Goal: Go to known website: Go to known website

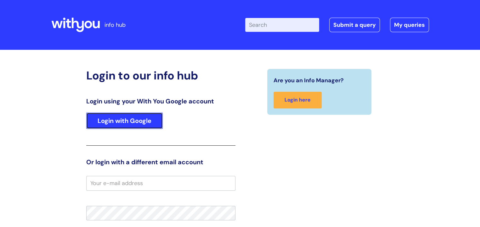
click at [131, 123] on link "Login with Google" at bounding box center [124, 120] width 77 height 16
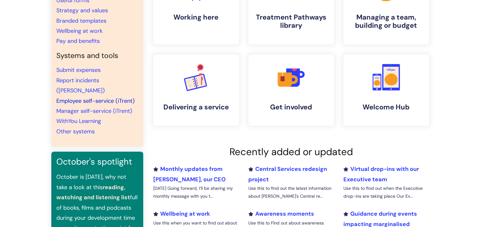
scroll to position [91, 0]
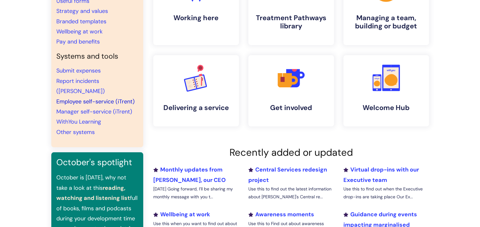
click at [102, 98] on link "Employee self-service (iTrent)" at bounding box center [95, 102] width 78 height 8
click at [95, 98] on link "Employee self-service (iTrent)" at bounding box center [95, 102] width 78 height 8
